Goal: Transaction & Acquisition: Obtain resource

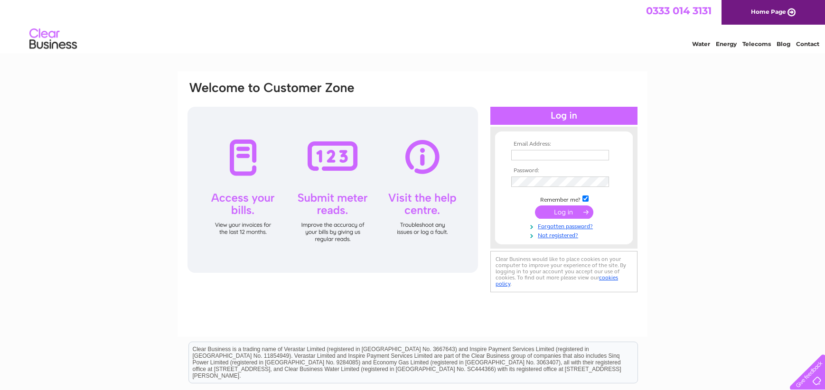
type input "[EMAIL_ADDRESS][DOMAIN_NAME]"
click at [569, 201] on td "Remember me?" at bounding box center [564, 198] width 110 height 9
click at [572, 211] on input "submit" at bounding box center [564, 212] width 58 height 13
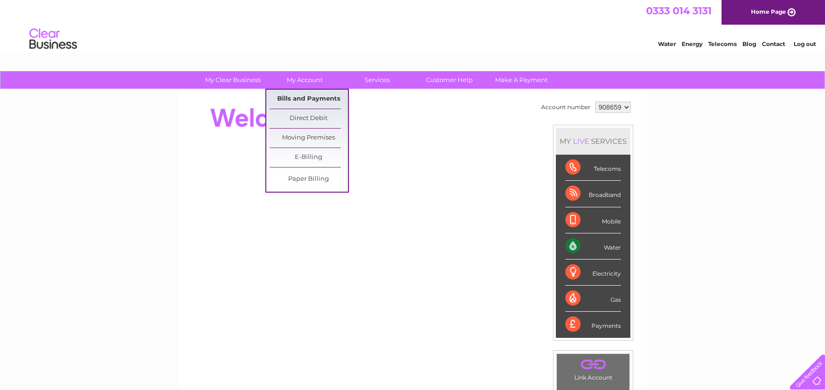
click at [306, 98] on link "Bills and Payments" at bounding box center [309, 99] width 78 height 19
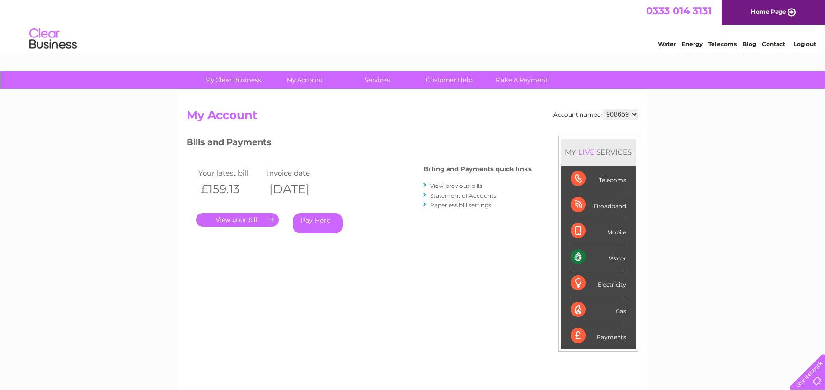
click at [242, 223] on link "." at bounding box center [237, 220] width 83 height 14
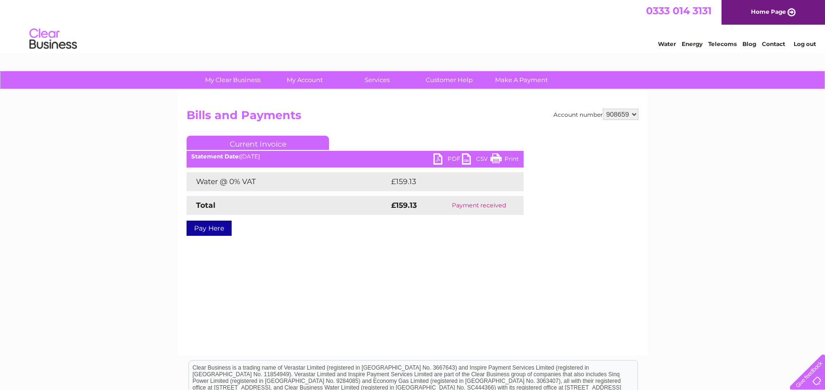
click at [437, 157] on link "PDF" at bounding box center [447, 160] width 28 height 14
